Goal: Check status: Check status

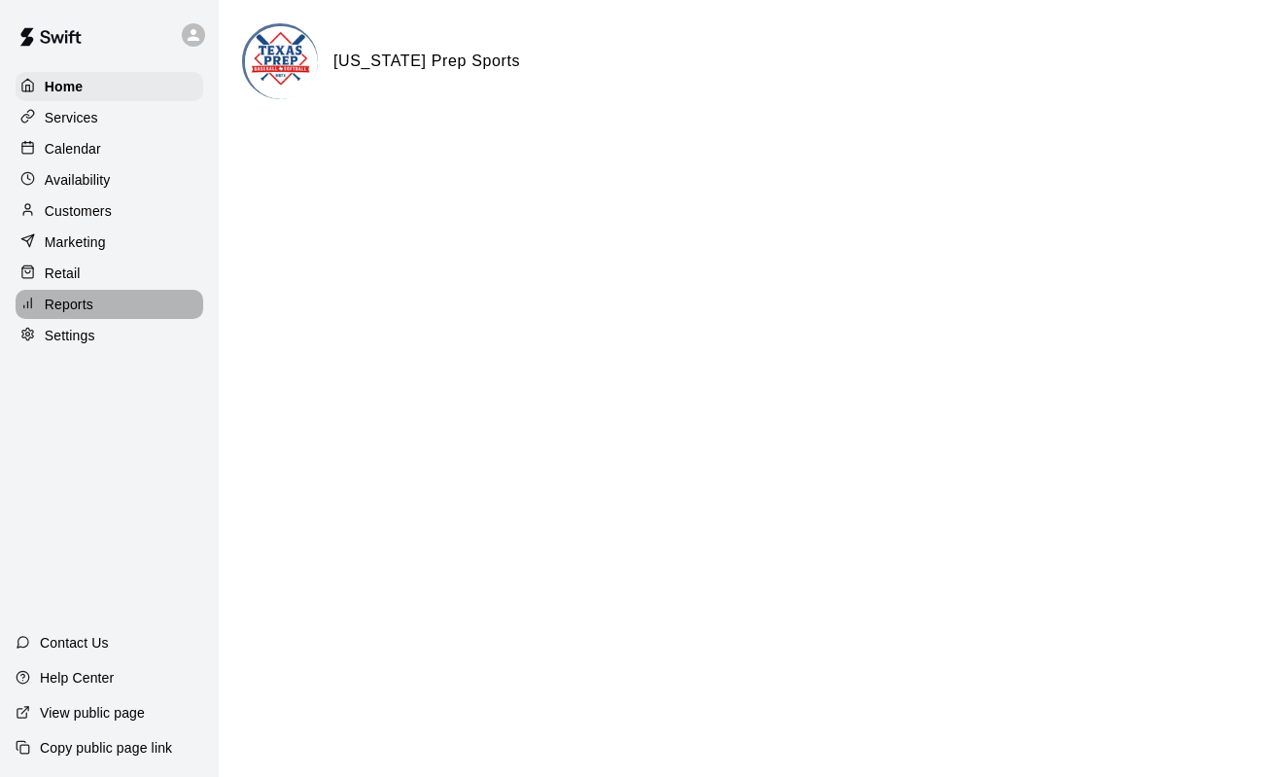
click at [60, 309] on p "Reports" at bounding box center [69, 304] width 49 height 19
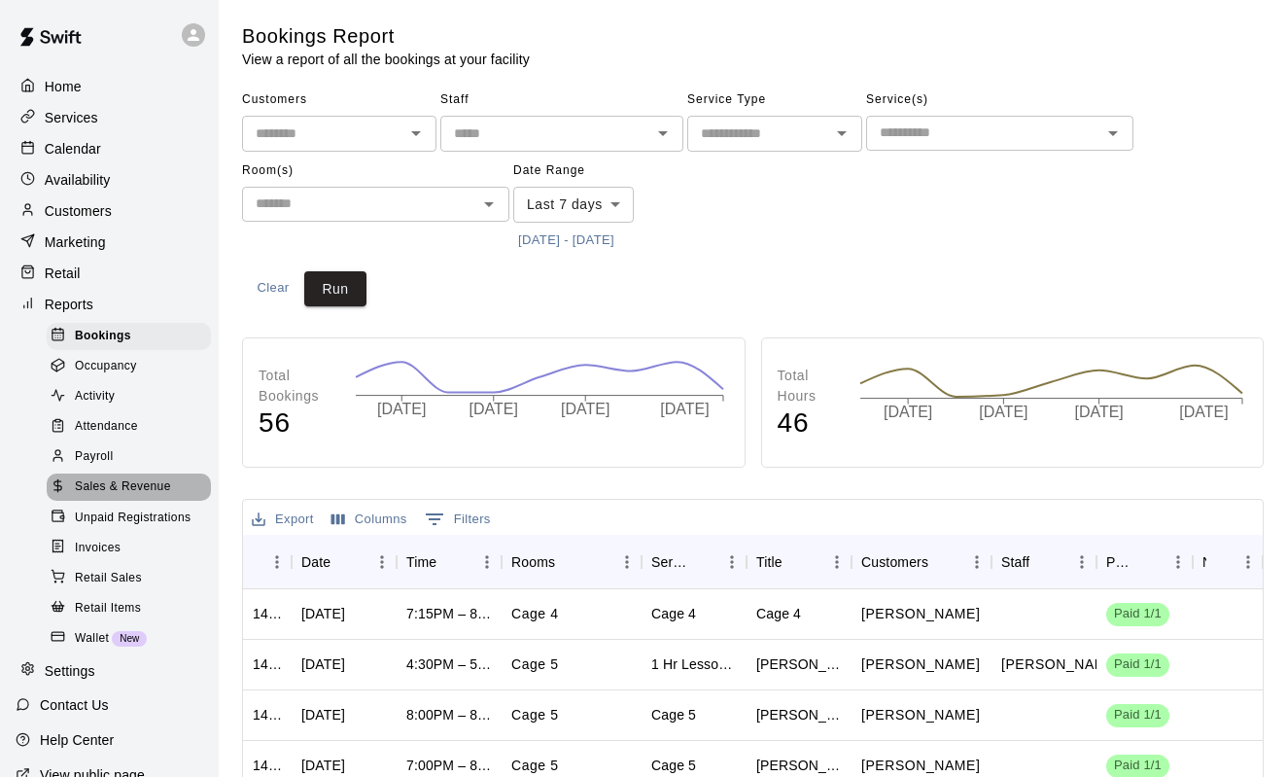
click at [134, 489] on span "Sales & Revenue" at bounding box center [123, 486] width 96 height 19
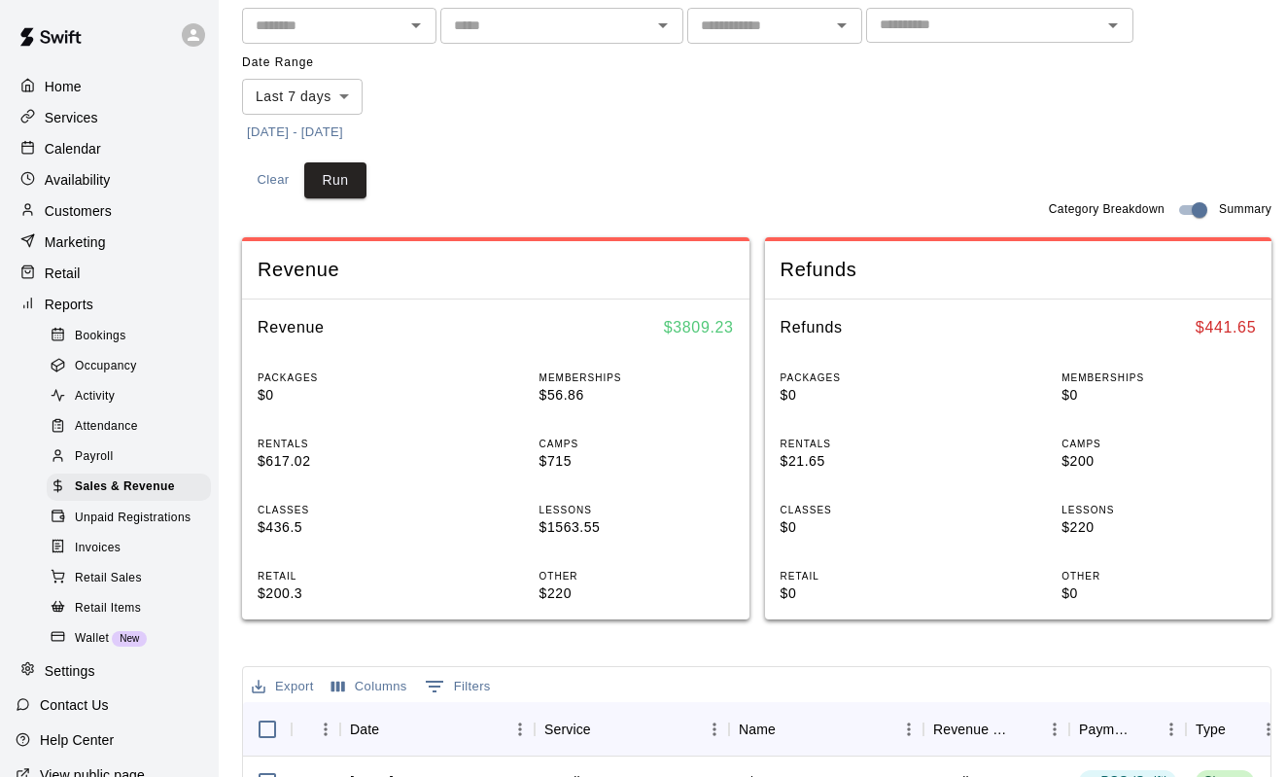
scroll to position [164, 0]
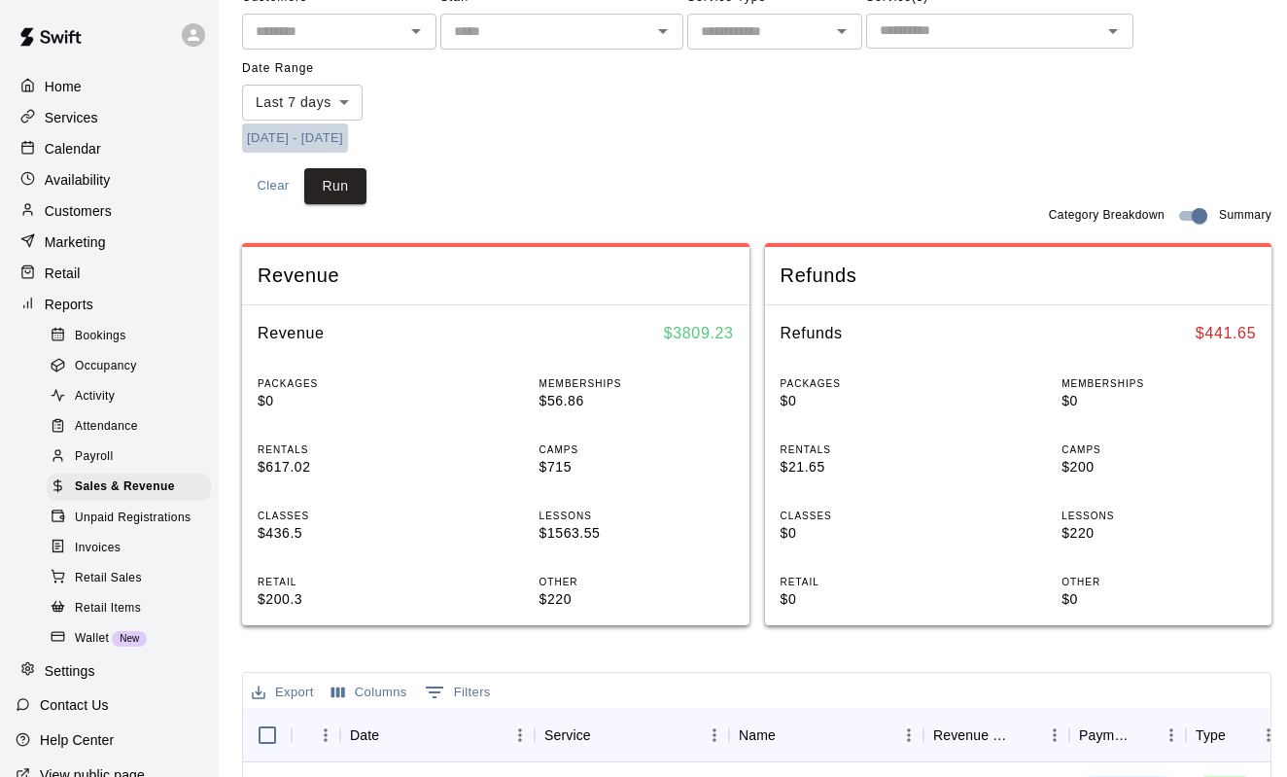
click at [337, 135] on button "[DATE] - [DATE]" at bounding box center [295, 138] width 106 height 30
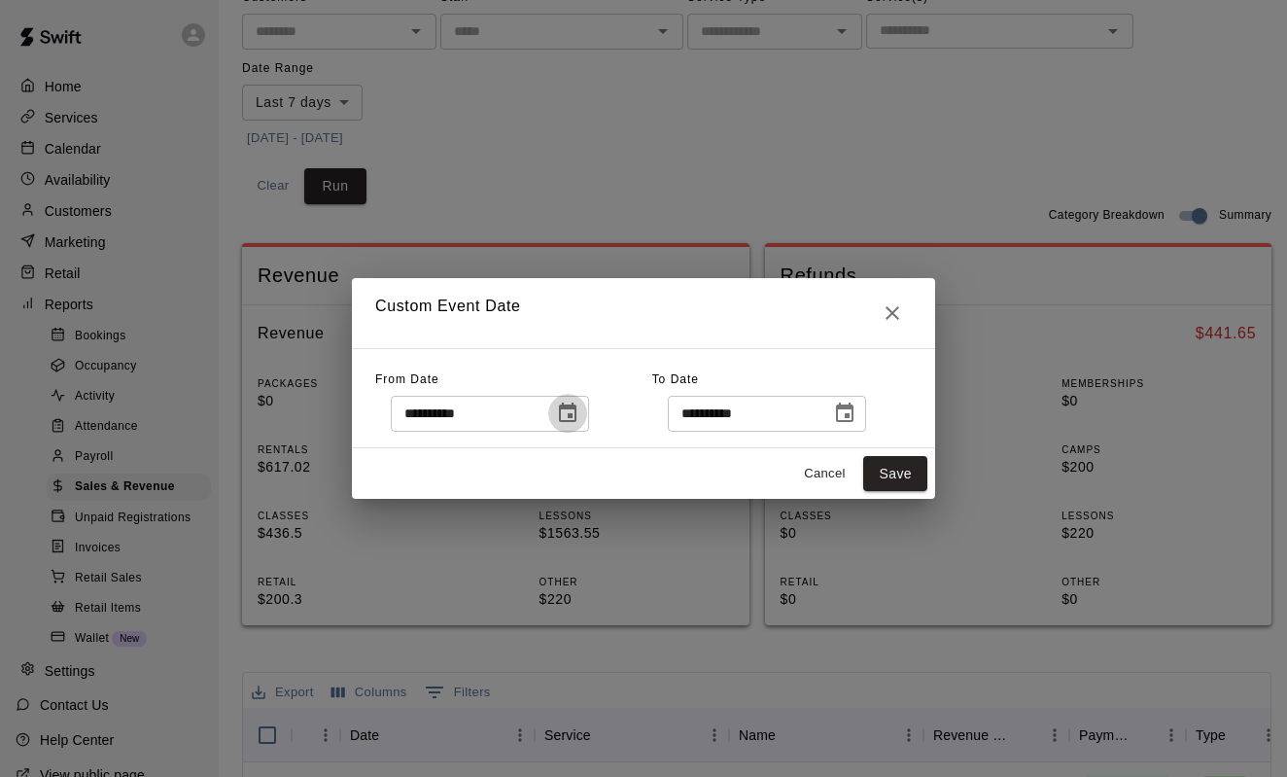
click at [576, 411] on icon "Choose date, selected date is Sep 11, 2025" at bounding box center [567, 411] width 17 height 19
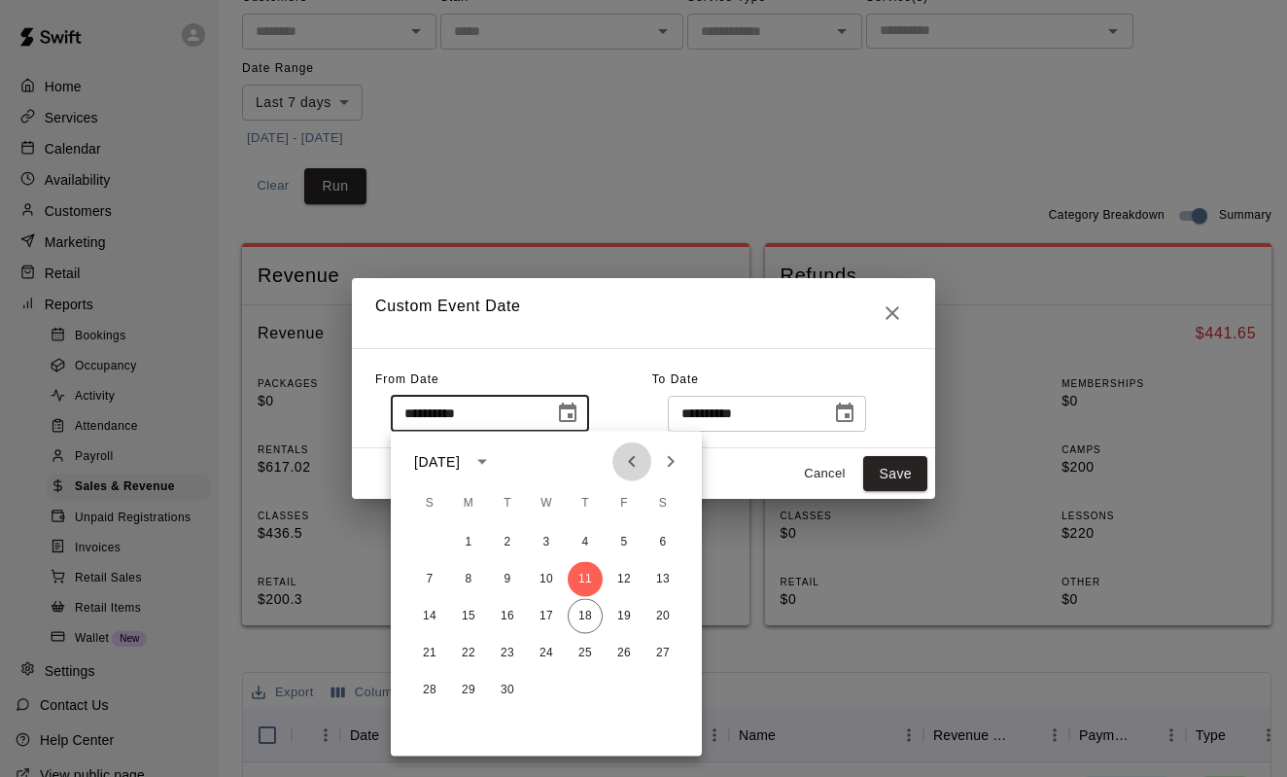
click at [633, 457] on icon "Previous month" at bounding box center [631, 462] width 7 height 12
click at [509, 657] on button "19" at bounding box center [507, 653] width 35 height 35
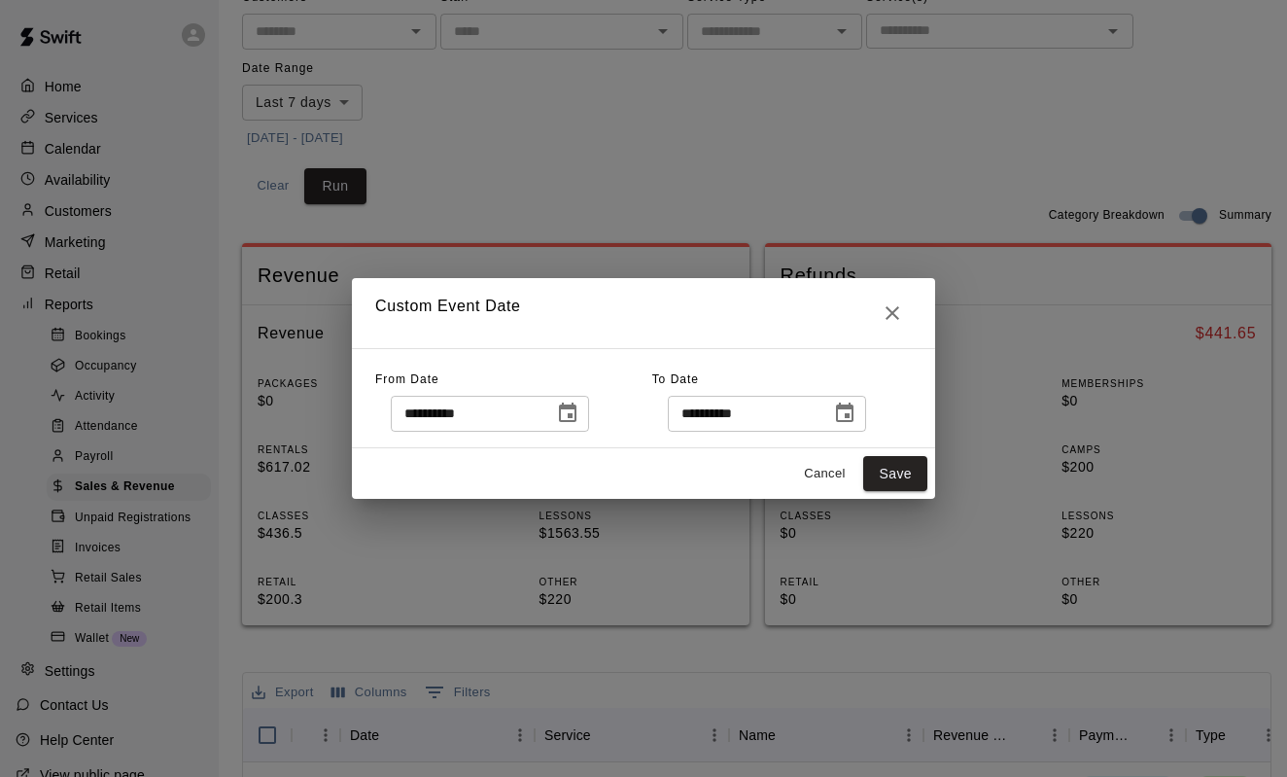
type input "**********"
click at [902, 471] on button "Save" at bounding box center [895, 474] width 64 height 36
type input "******"
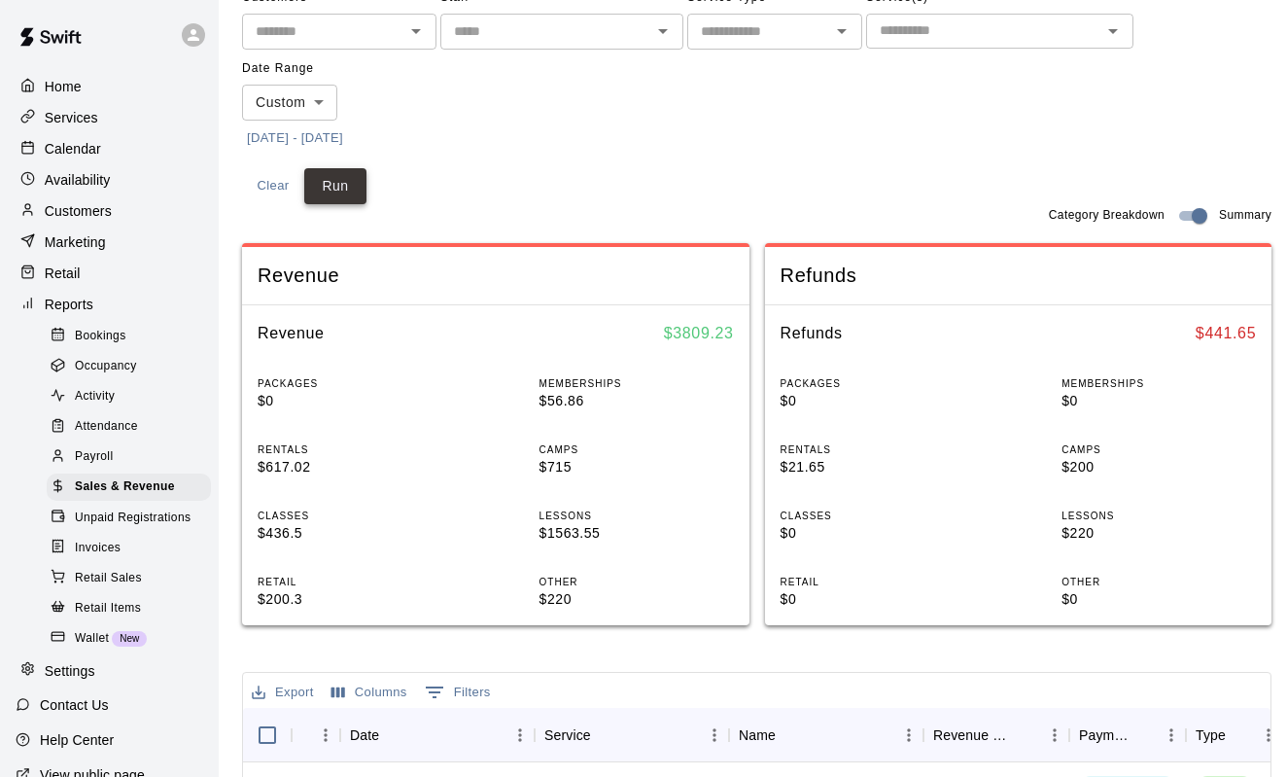
click at [358, 182] on button "Run" at bounding box center [335, 186] width 62 height 36
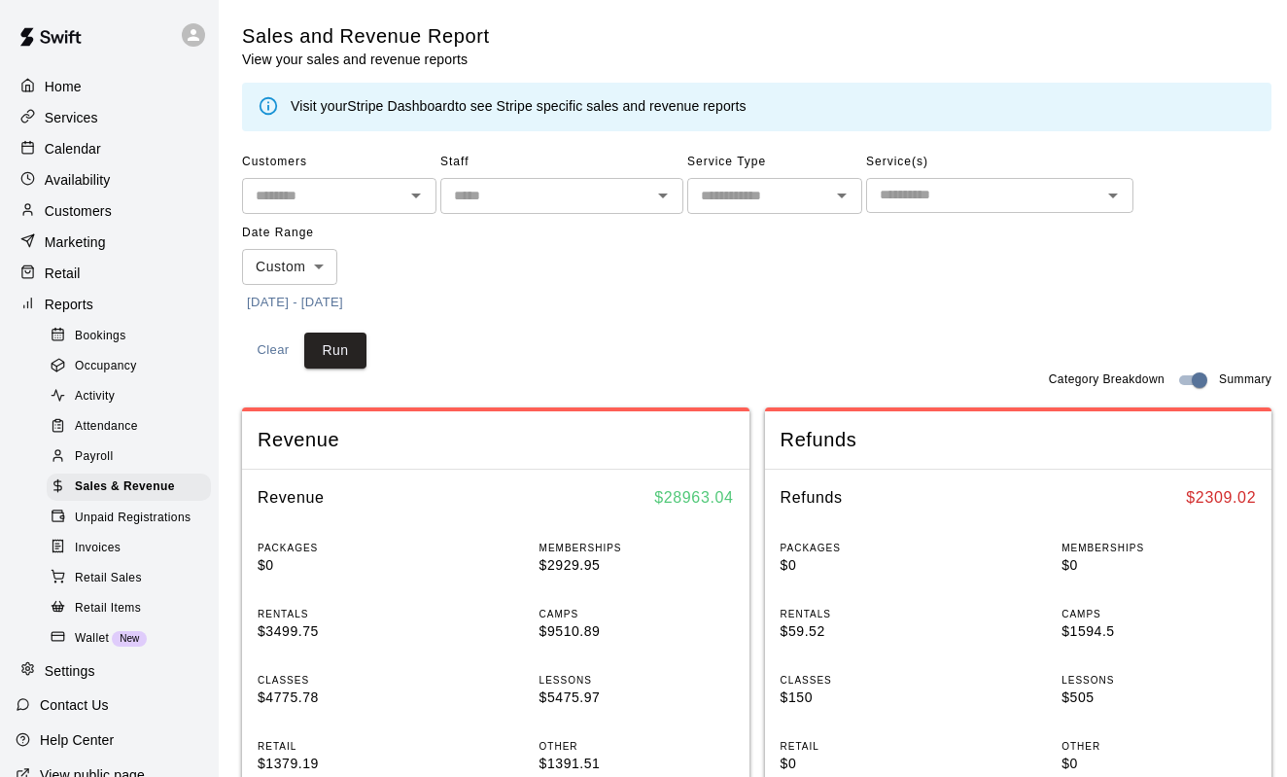
scroll to position [0, 0]
